Goal: Task Accomplishment & Management: Manage account settings

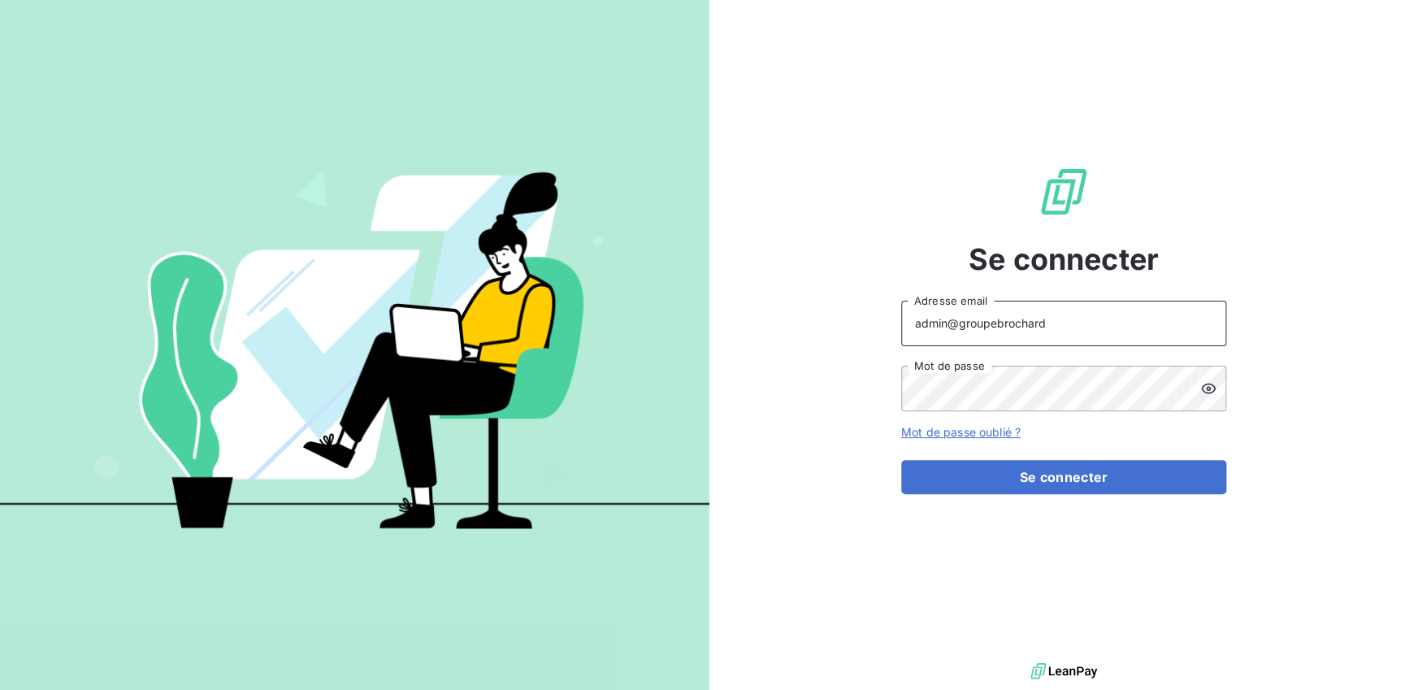
click at [1059, 319] on input "admin@groupebrochard" at bounding box center [1063, 323] width 325 height 45
type input "admin@ANESTHESISTESCVH"
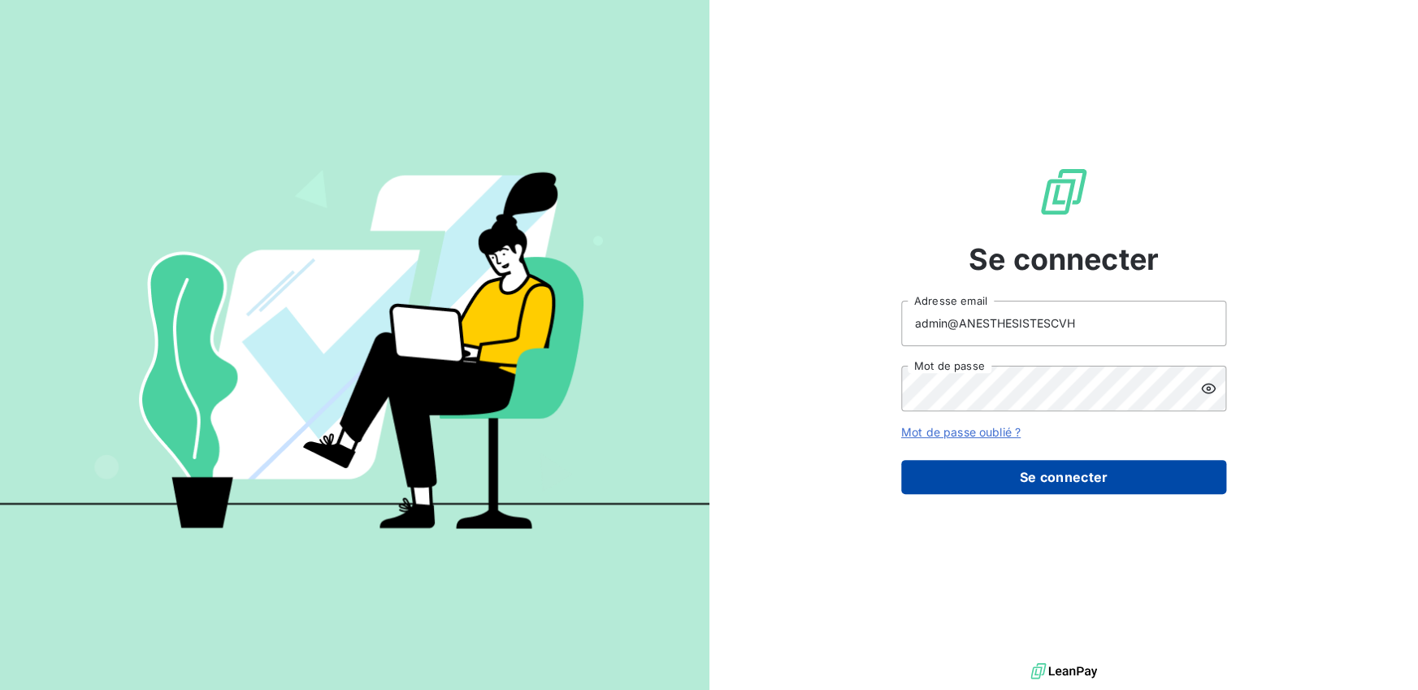
click at [1064, 482] on button "Se connecter" at bounding box center [1063, 477] width 325 height 34
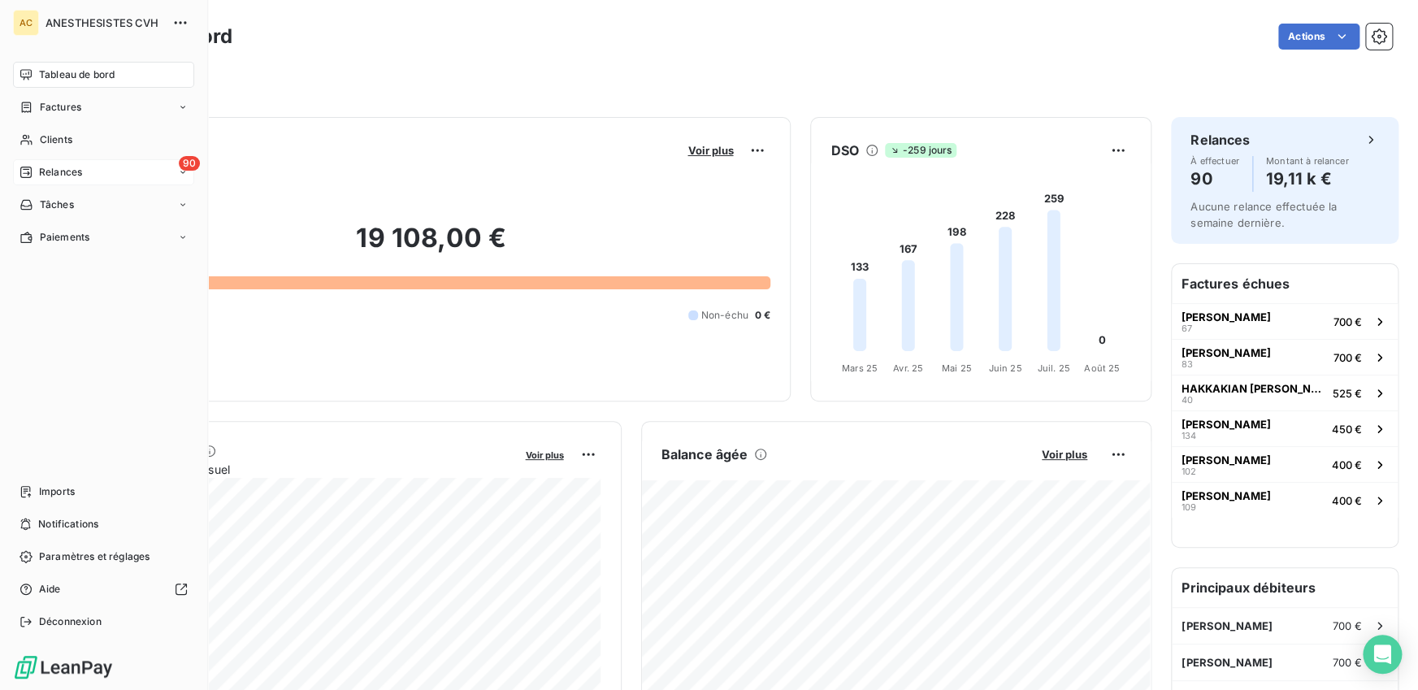
click at [40, 171] on span "Relances" at bounding box center [60, 172] width 43 height 15
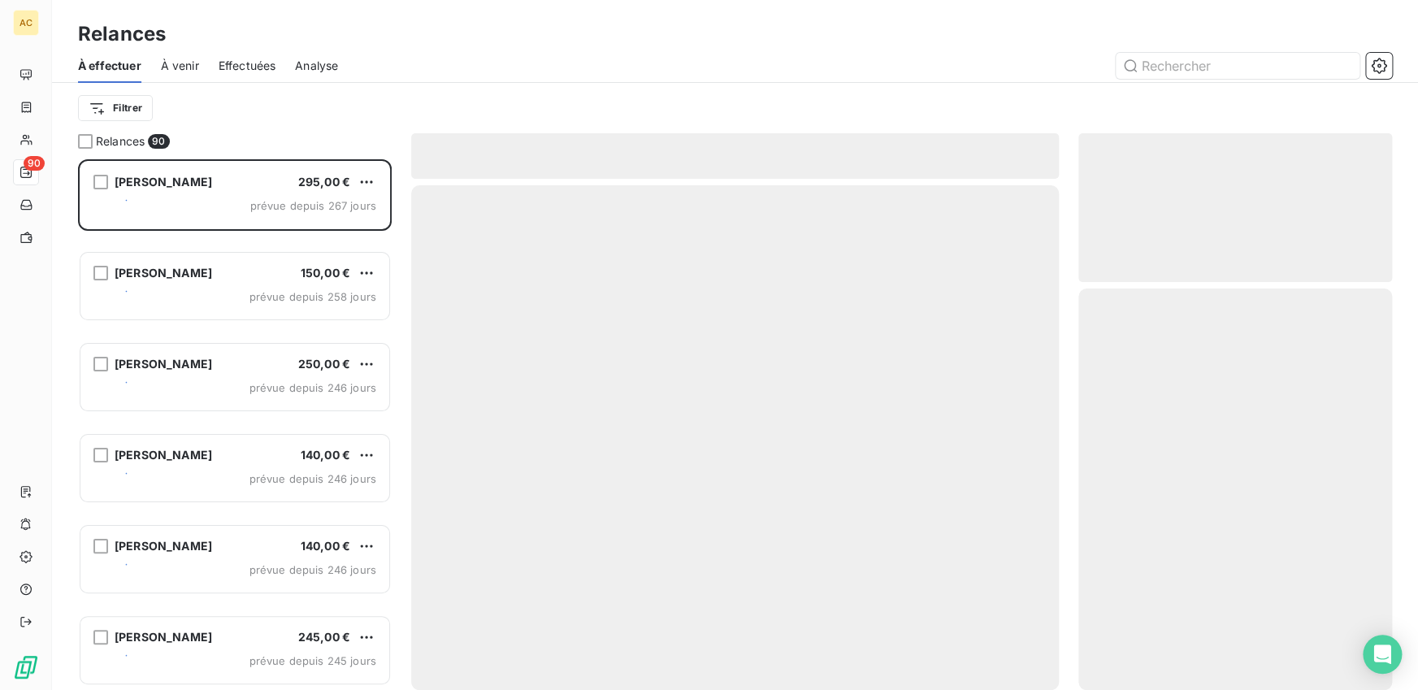
scroll to position [531, 314]
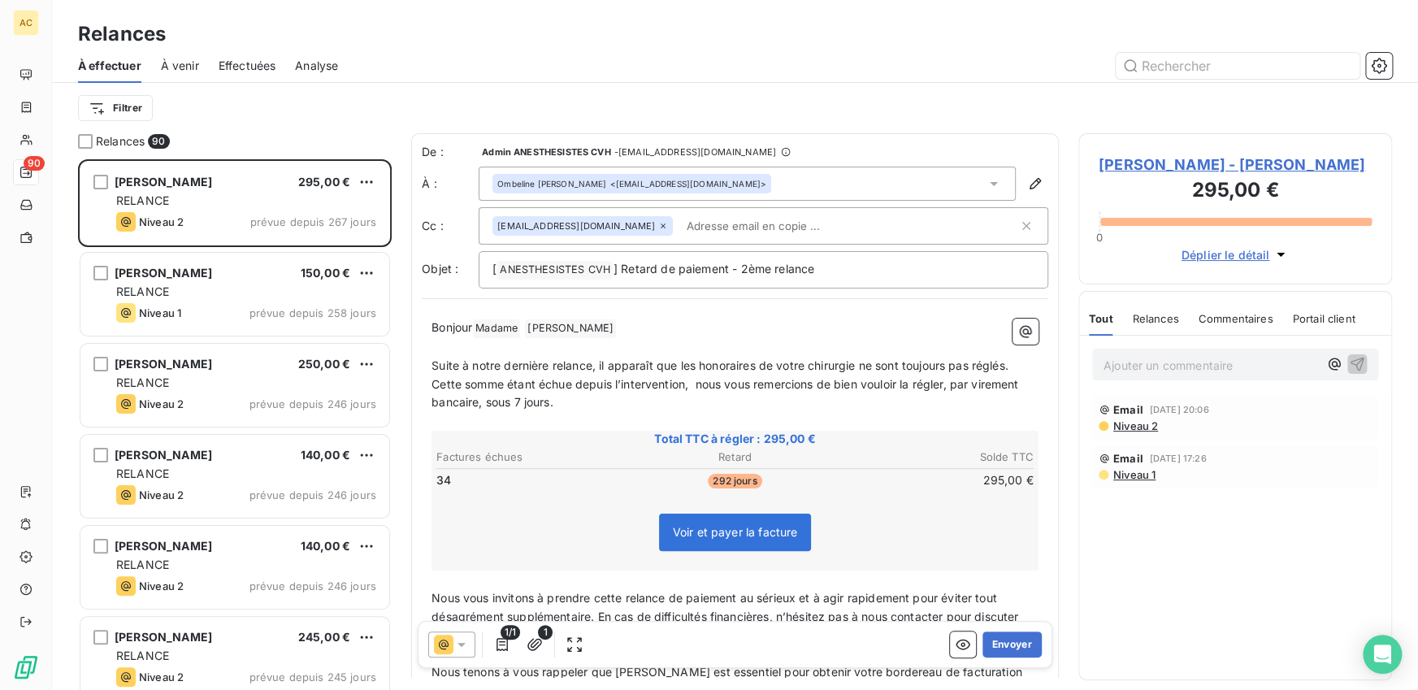
click at [241, 54] on div "Effectuées" at bounding box center [248, 66] width 58 height 34
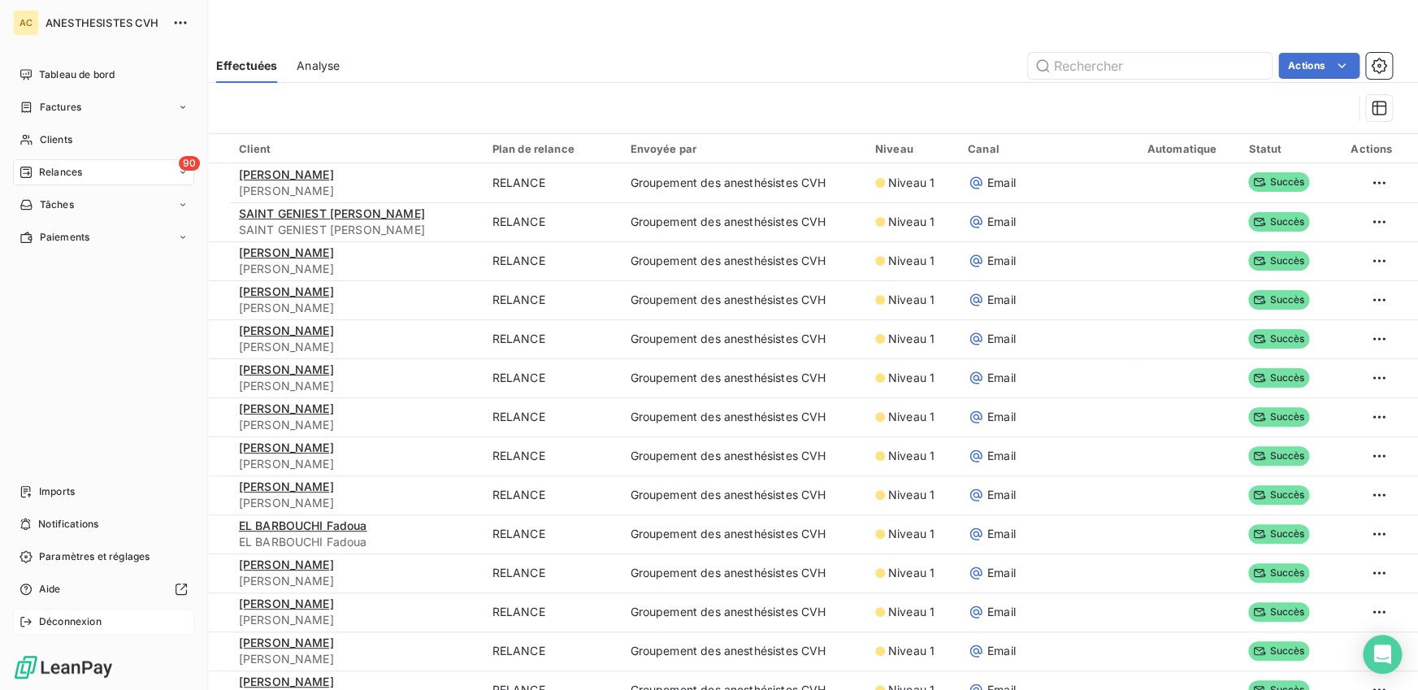
click at [34, 620] on div "Déconnexion" at bounding box center [103, 622] width 181 height 26
